Goal: Transaction & Acquisition: Purchase product/service

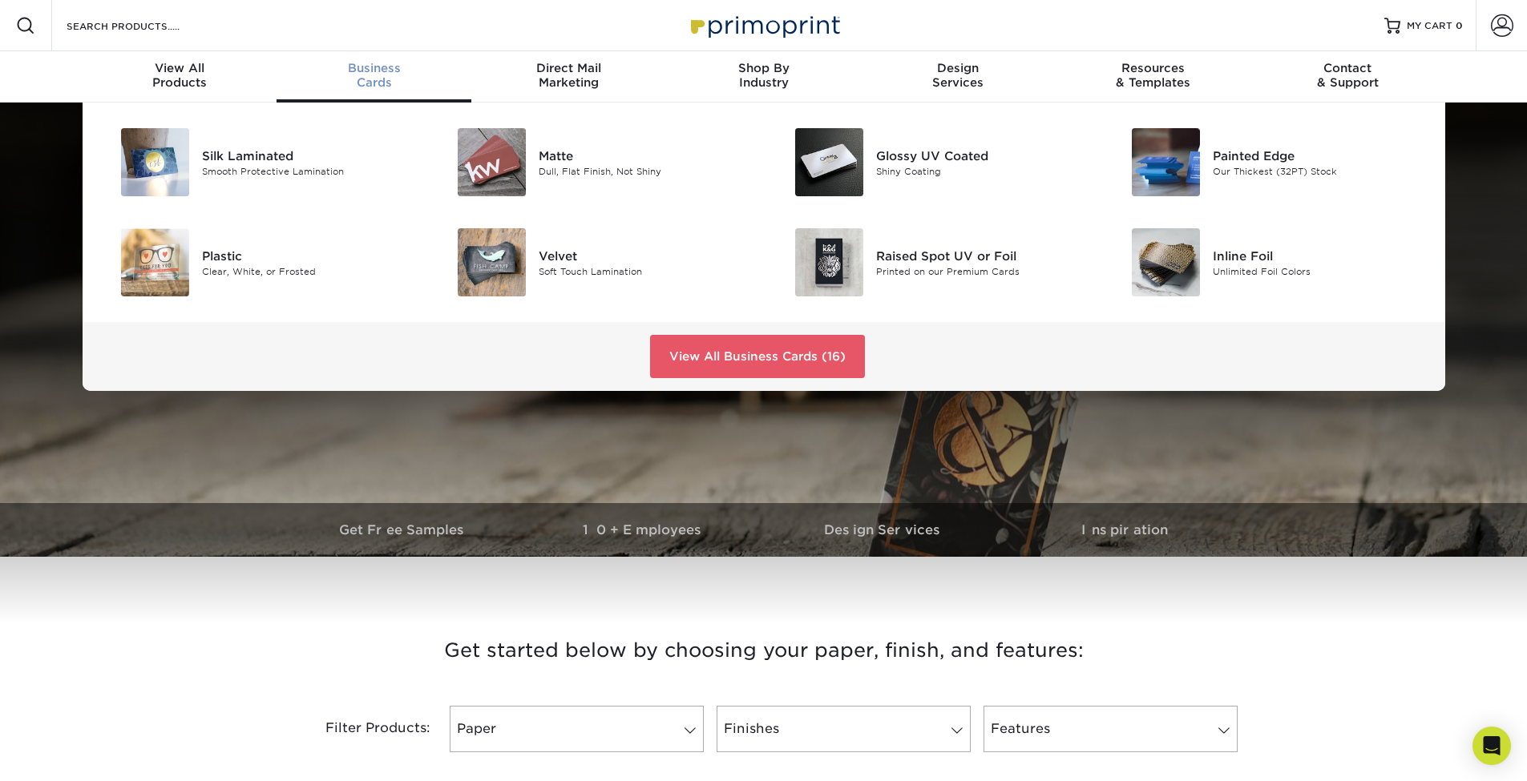
click at [381, 84] on div "Business Cards" at bounding box center [373, 75] width 195 height 29
click at [727, 341] on link "View All Business Cards (16)" at bounding box center [757, 356] width 215 height 43
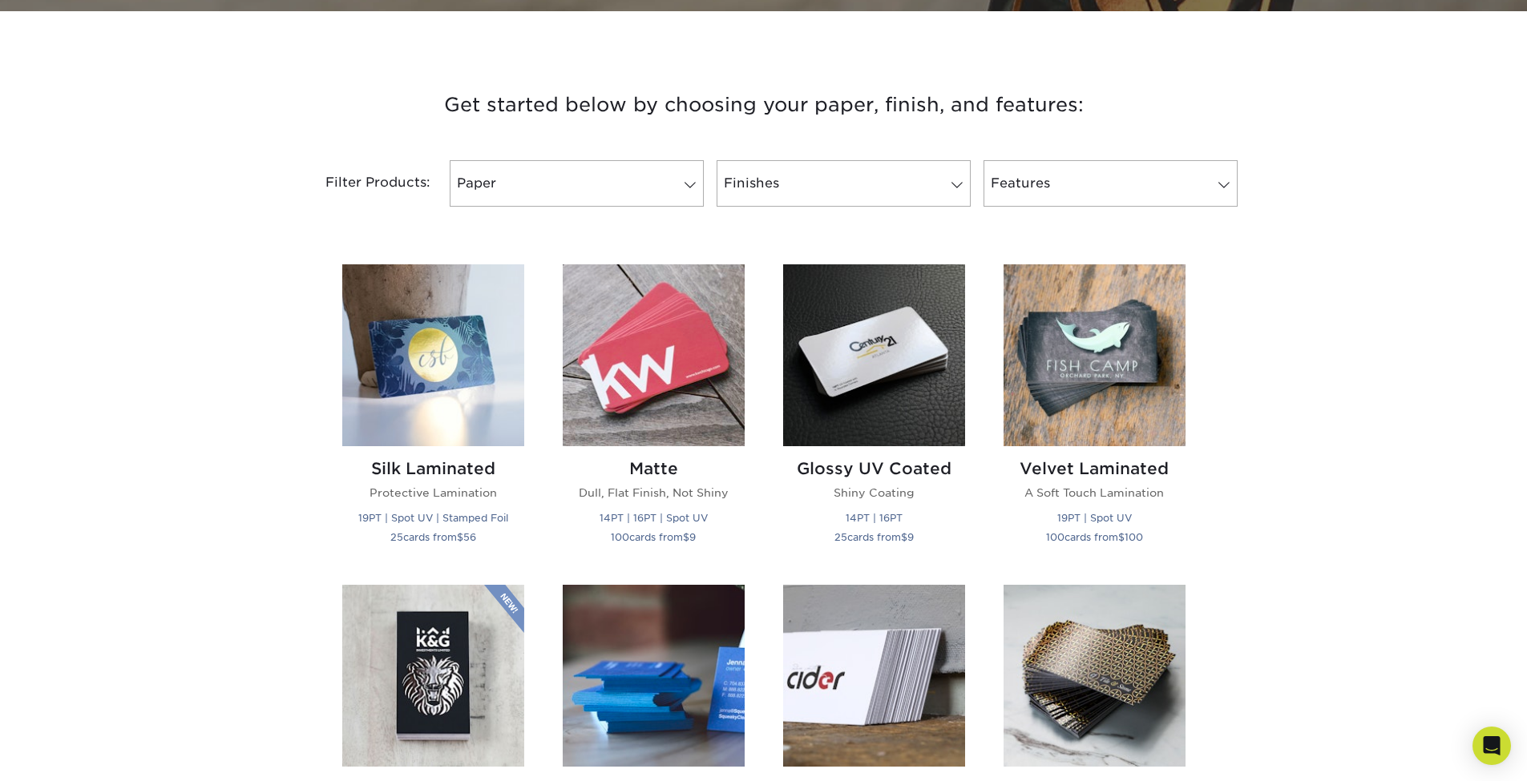
scroll to position [771, 0]
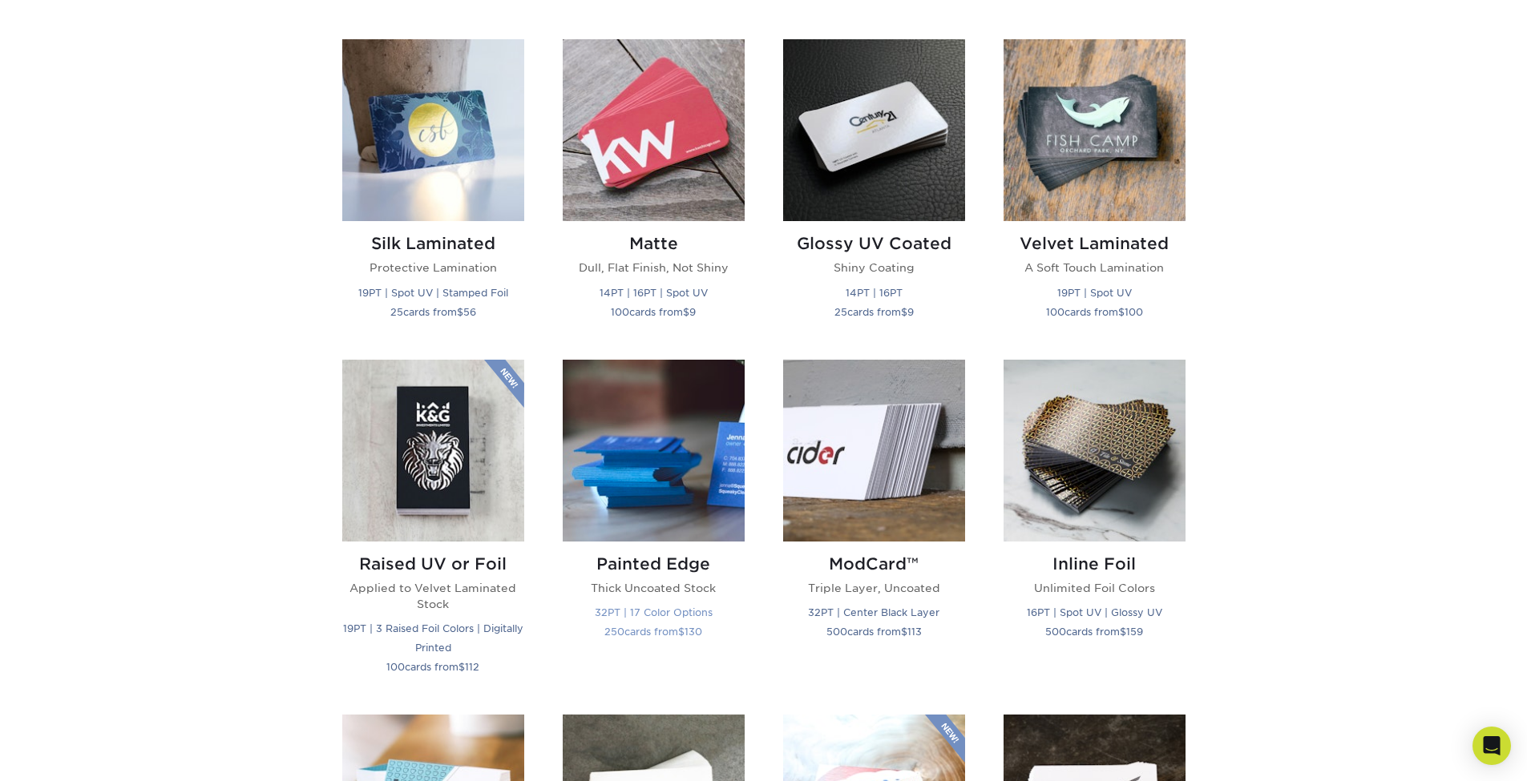
click at [651, 484] on img at bounding box center [654, 451] width 182 height 182
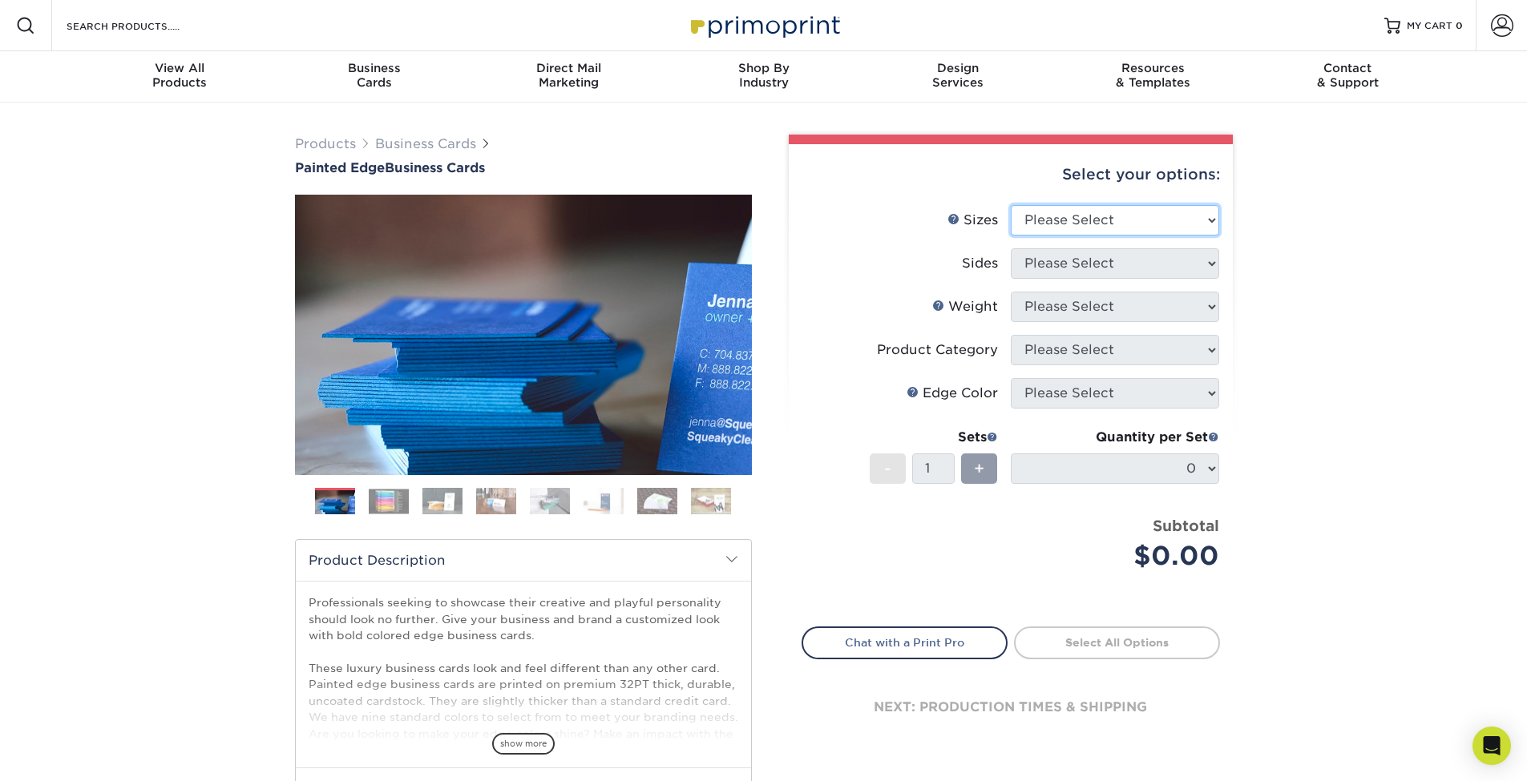
select select "2.00x3.50"
select select "13abbda7-1d64-4f25-8bb2-c179b224825d"
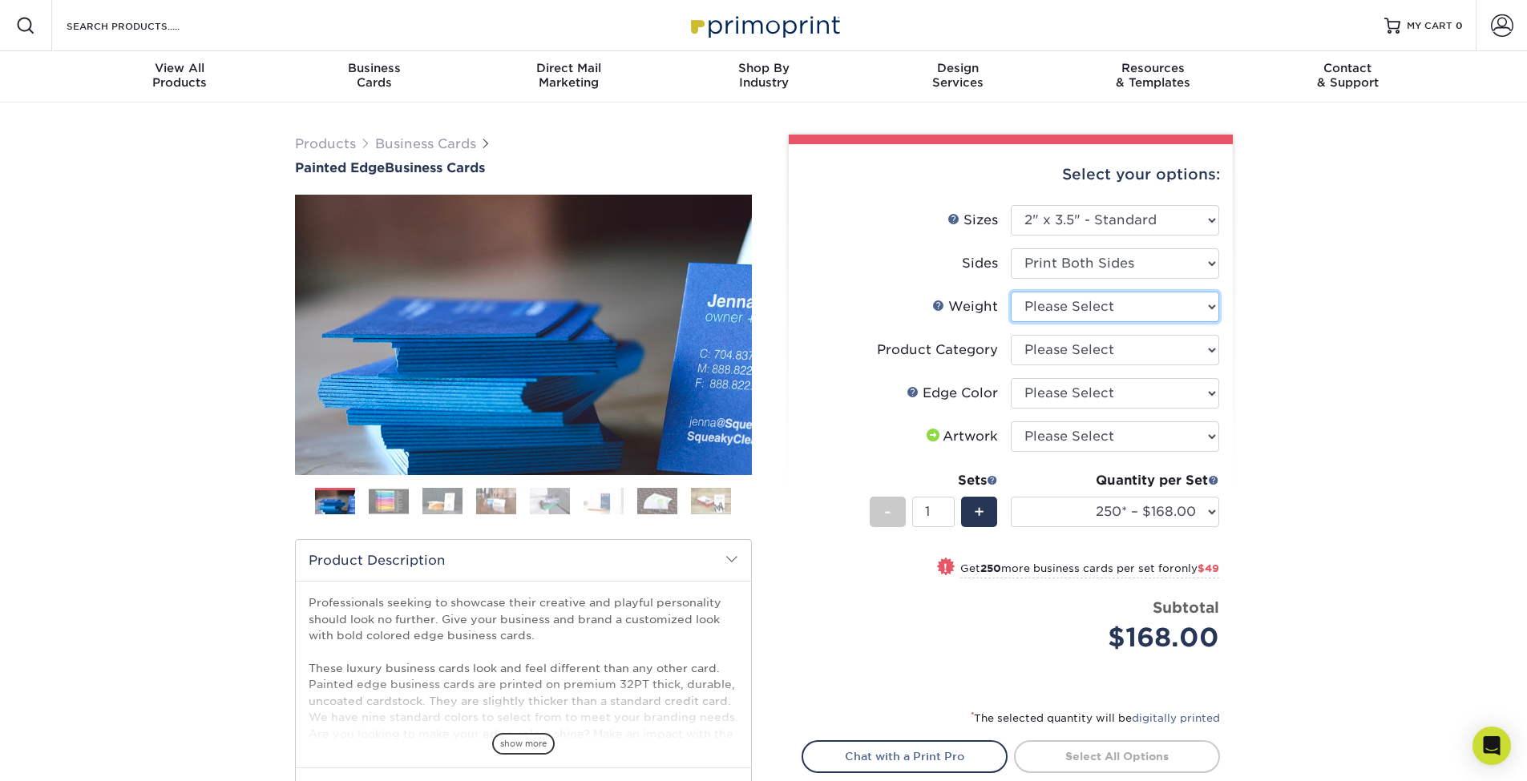
select select "32PTUC"
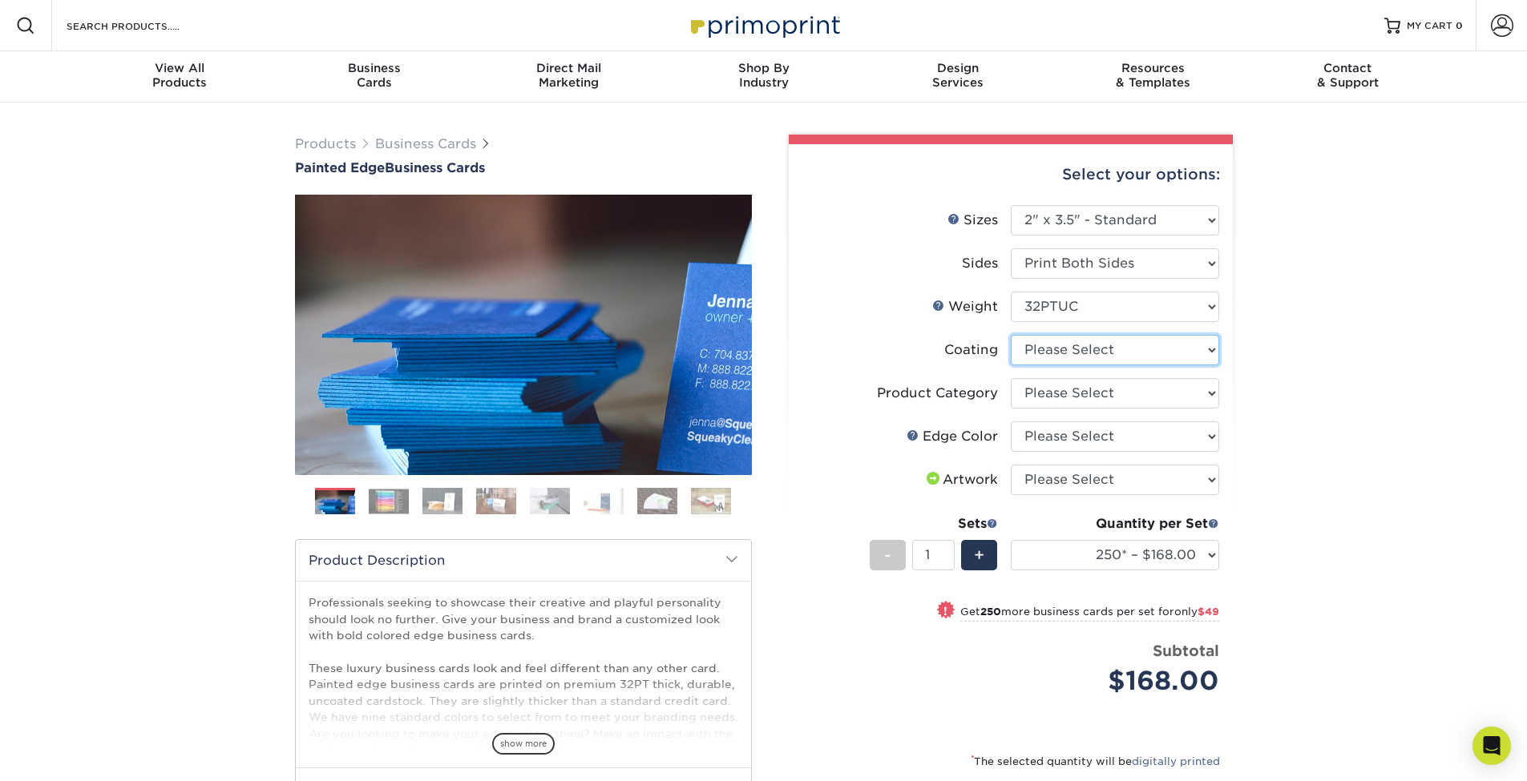
select select "3e7618de-abca-4bda-9f97-8b9129e913d8"
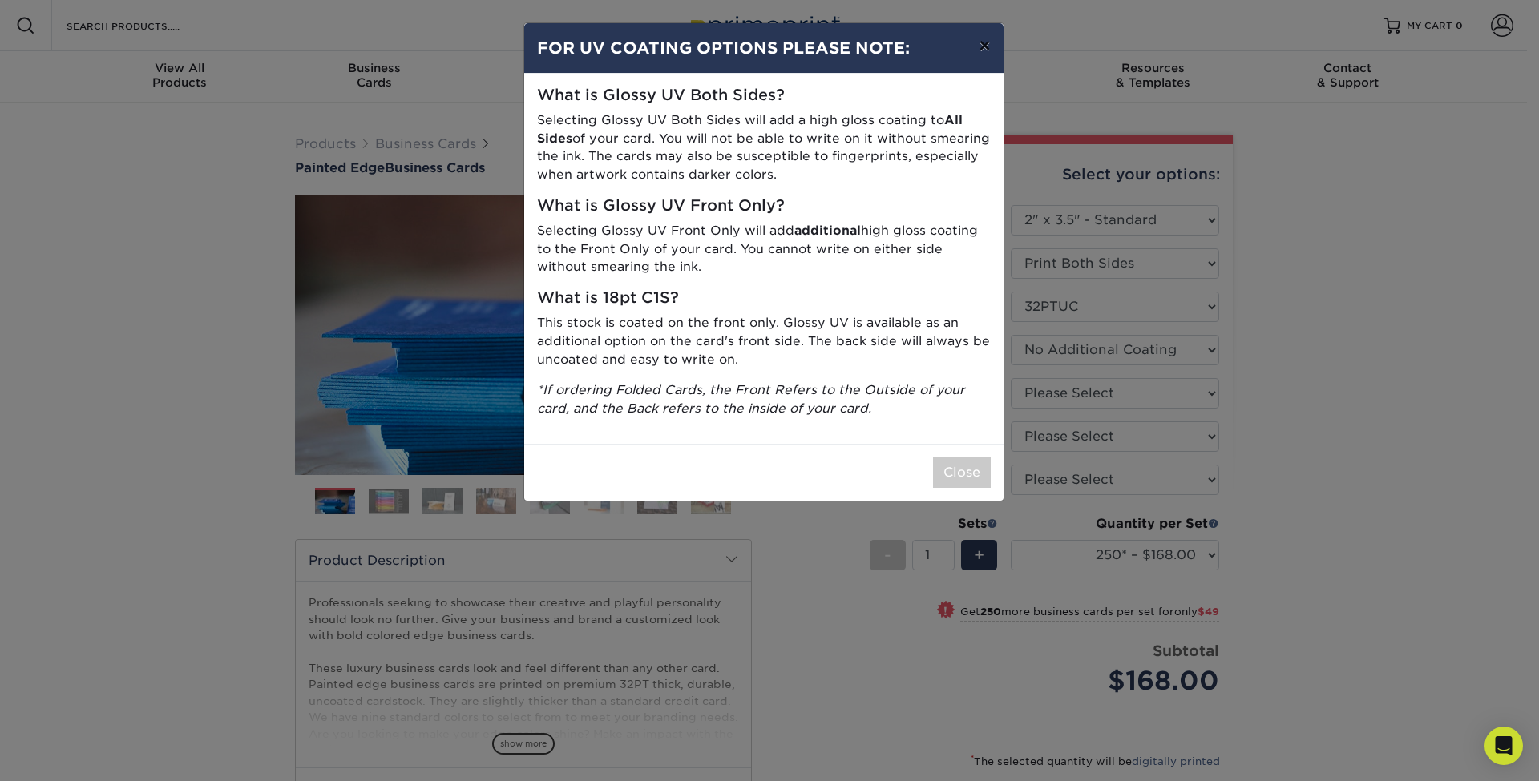
click at [984, 46] on button "×" at bounding box center [984, 45] width 37 height 45
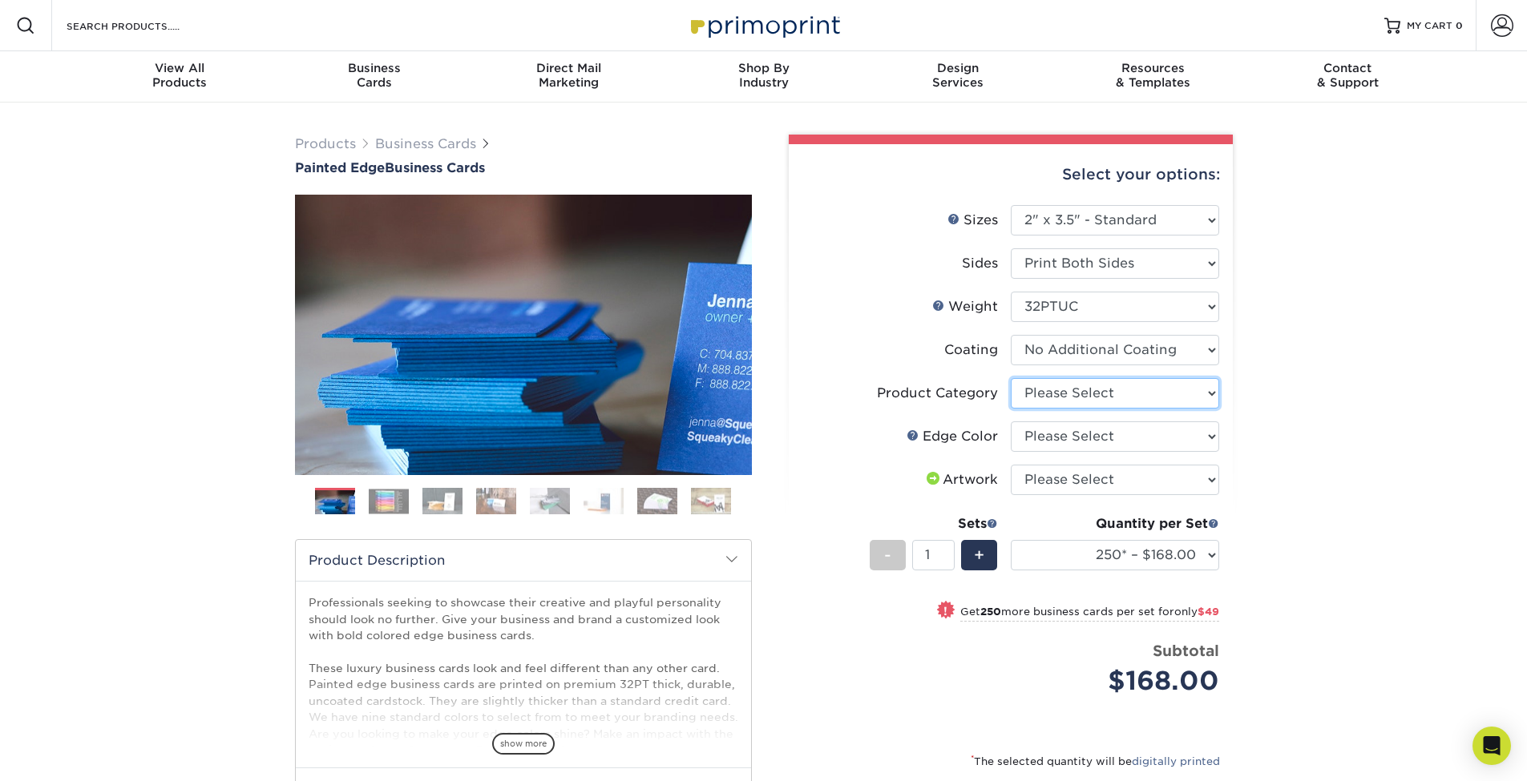
select select "3b5148f1-0588-4f88-a218-97bcfdce65c1"
click at [913, 432] on link at bounding box center [912, 435] width 13 height 13
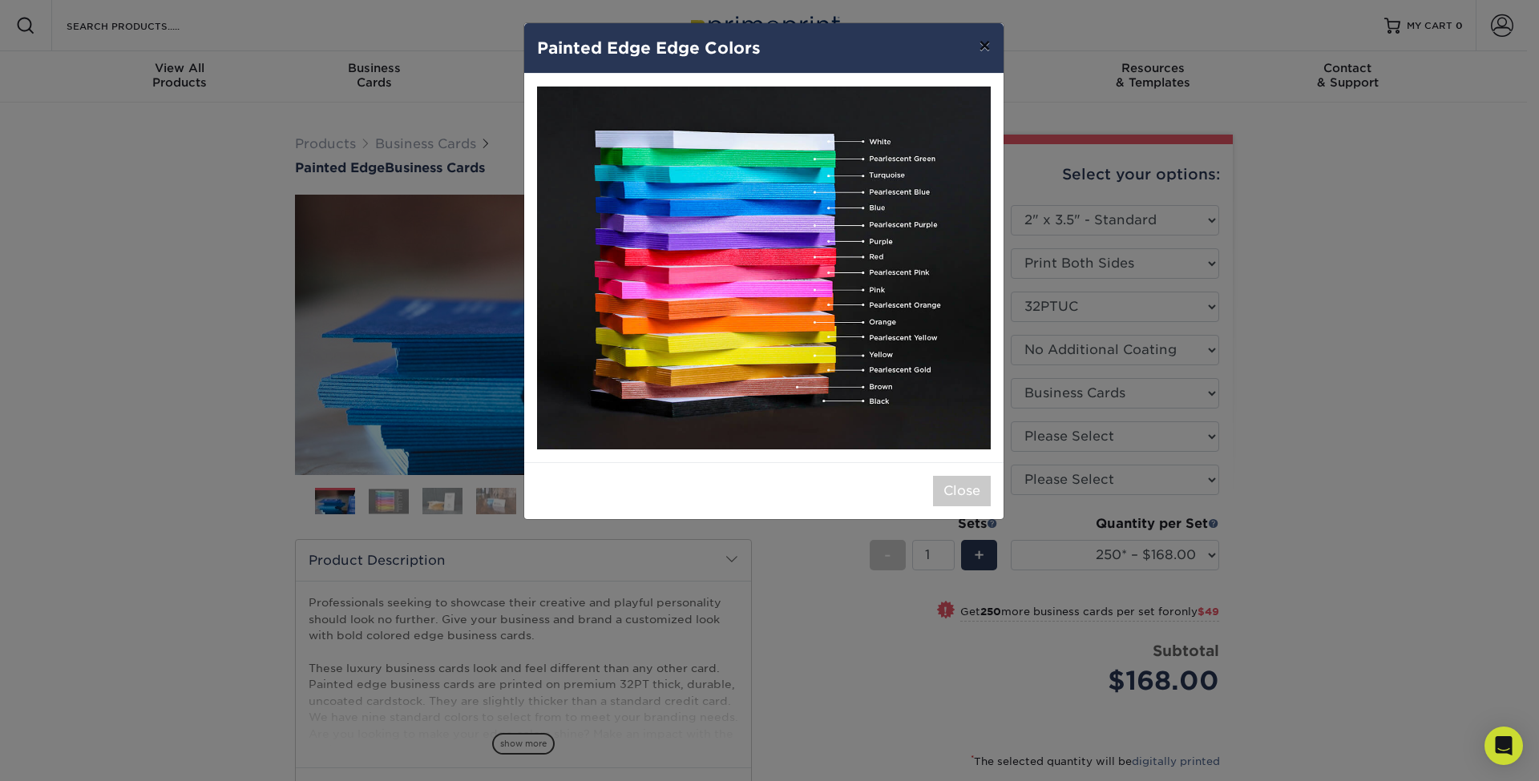
click at [983, 46] on button "×" at bounding box center [984, 45] width 37 height 45
